Goal: Information Seeking & Learning: Understand process/instructions

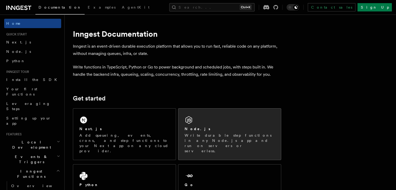
click at [235, 132] on div "Node.js Write durable step functions in any Node.js app and run on servers or s…" at bounding box center [230, 139] width 90 height 27
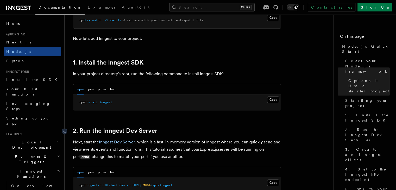
scroll to position [313, 0]
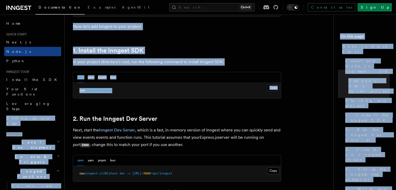
drag, startPoint x: 126, startPoint y: 93, endPoint x: 63, endPoint y: 95, distance: 63.6
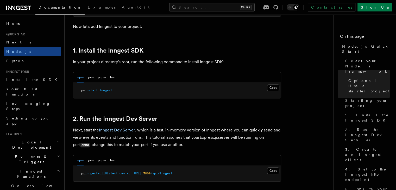
click at [274, 88] on button "Copy Copied" at bounding box center [273, 87] width 12 height 7
click at [277, 88] on button "Copy Copied" at bounding box center [273, 87] width 12 height 7
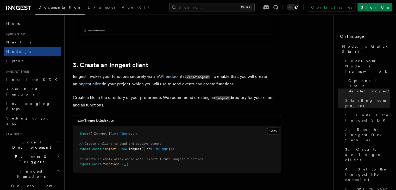
scroll to position [677, 0]
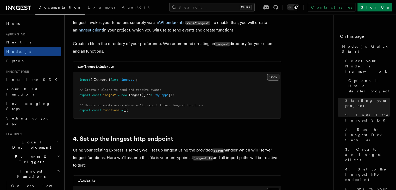
click at [275, 78] on button "Copy Copied" at bounding box center [273, 77] width 12 height 7
